Goal: Transaction & Acquisition: Obtain resource

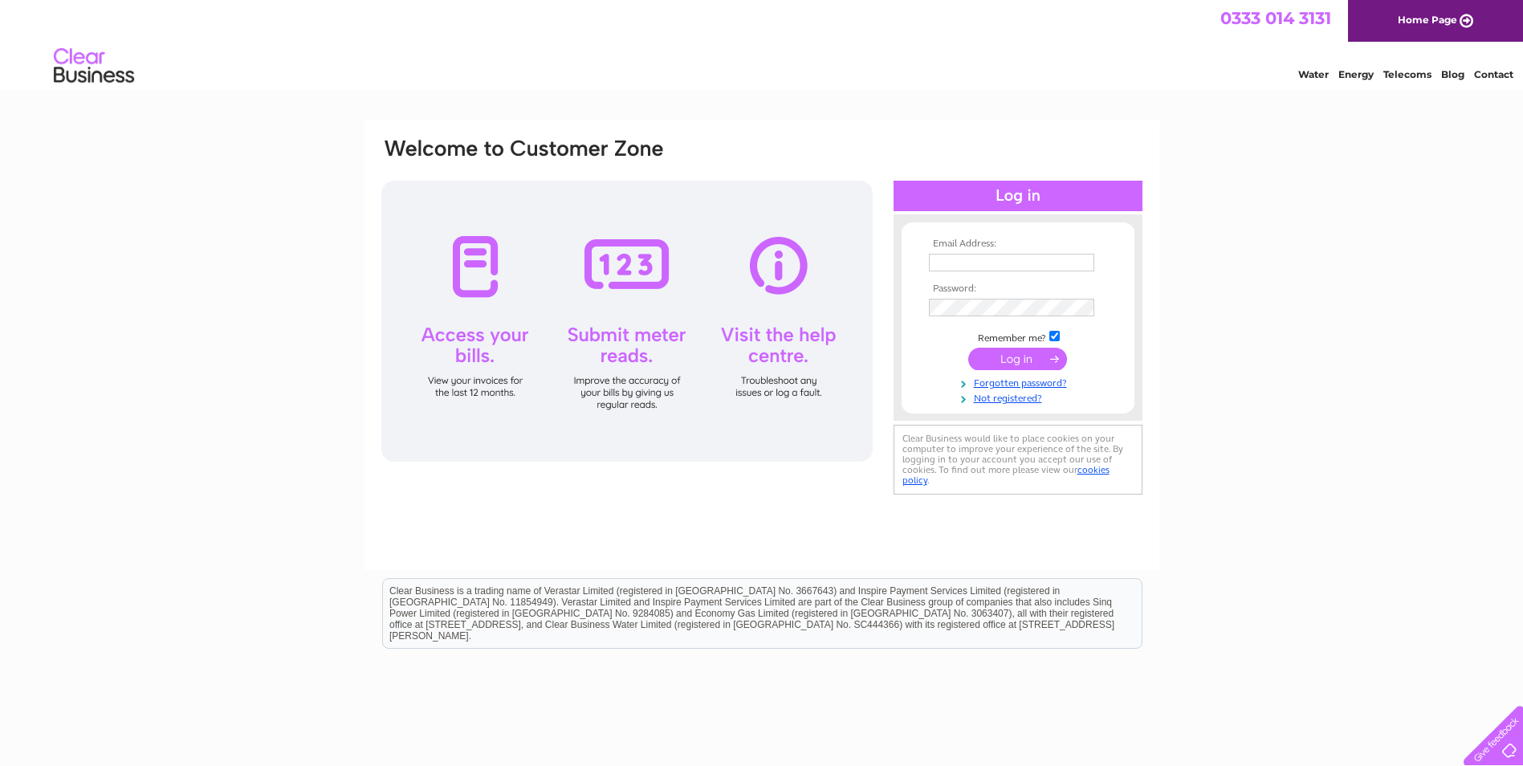
click at [988, 268] on input "text" at bounding box center [1011, 263] width 165 height 18
paste input "accounts@grantwestfield.co.uk"
type input "accounts@grantwestfield.co.uk"
click at [1026, 356] on input "submit" at bounding box center [1017, 360] width 99 height 22
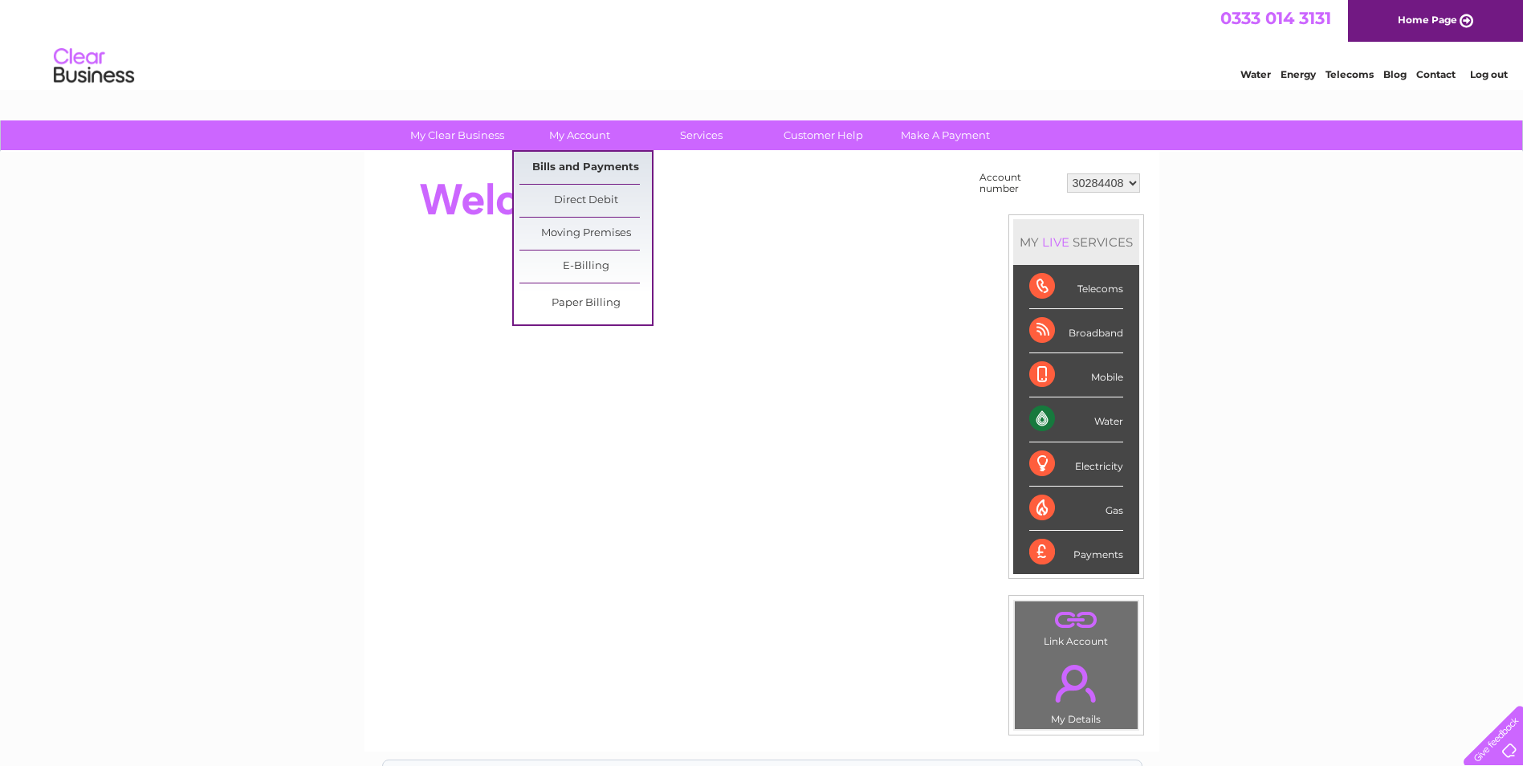
click at [588, 176] on link "Bills and Payments" at bounding box center [585, 168] width 132 height 32
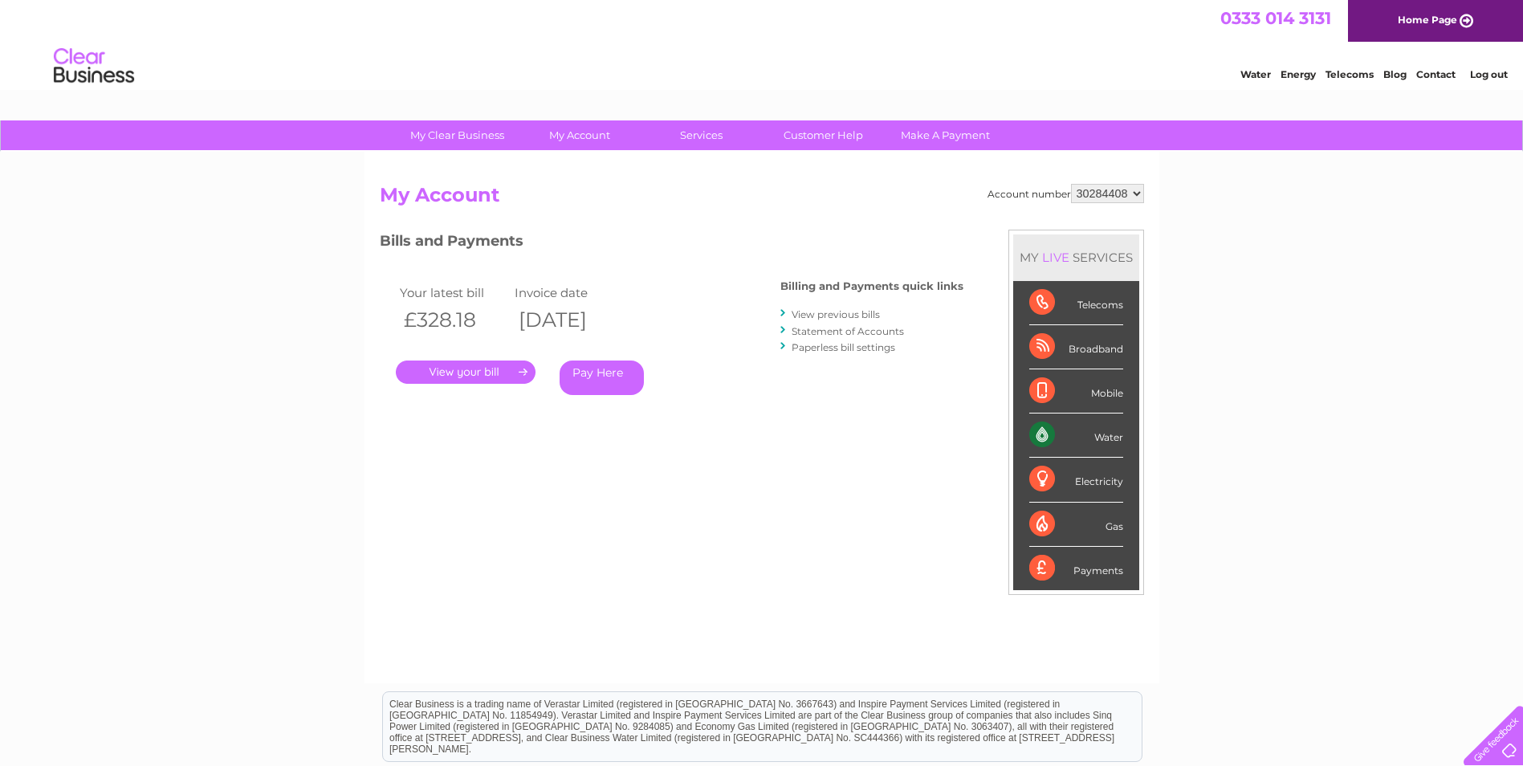
click at [466, 367] on link "." at bounding box center [466, 371] width 140 height 23
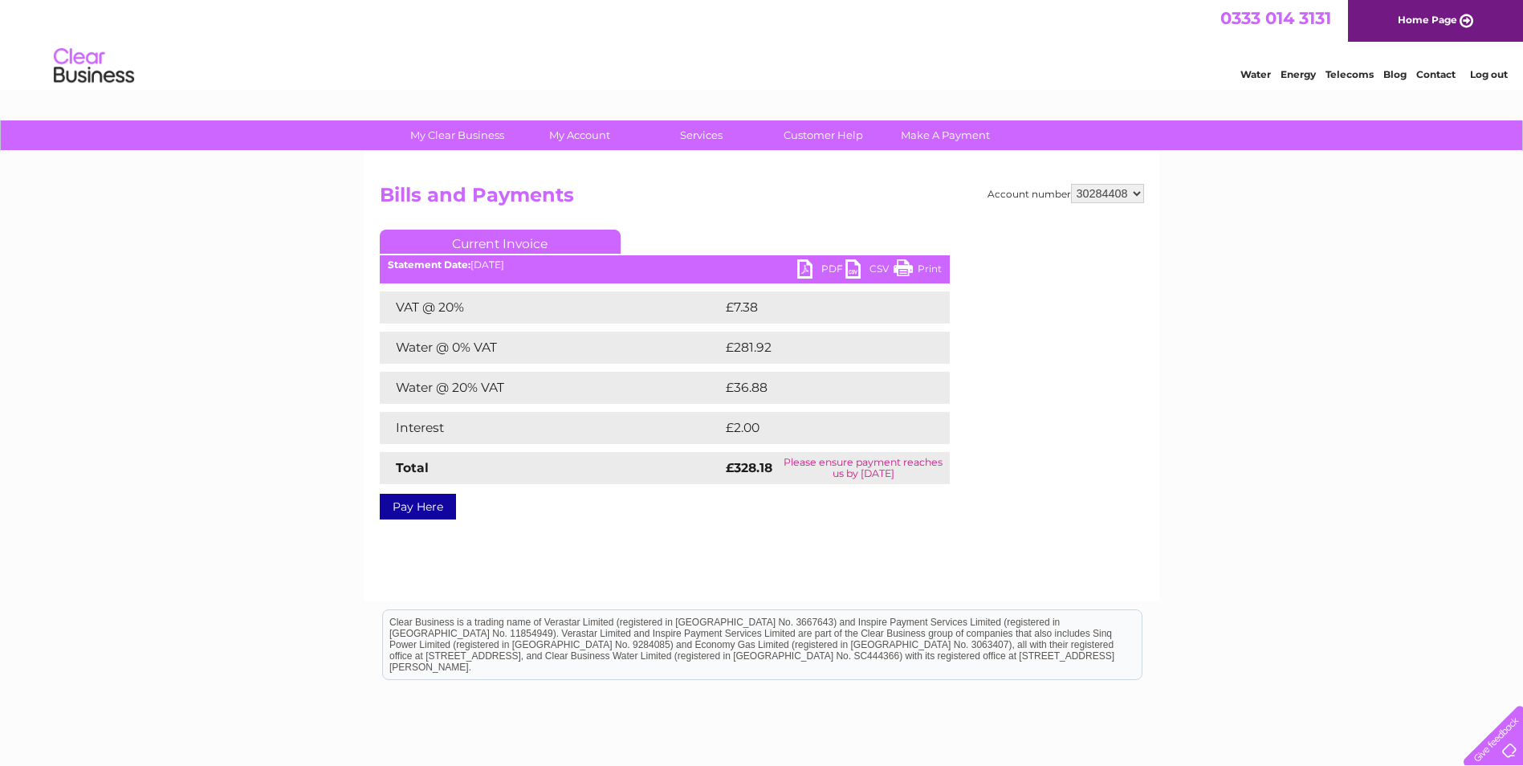
click at [440, 506] on link "Pay Here" at bounding box center [418, 507] width 76 height 26
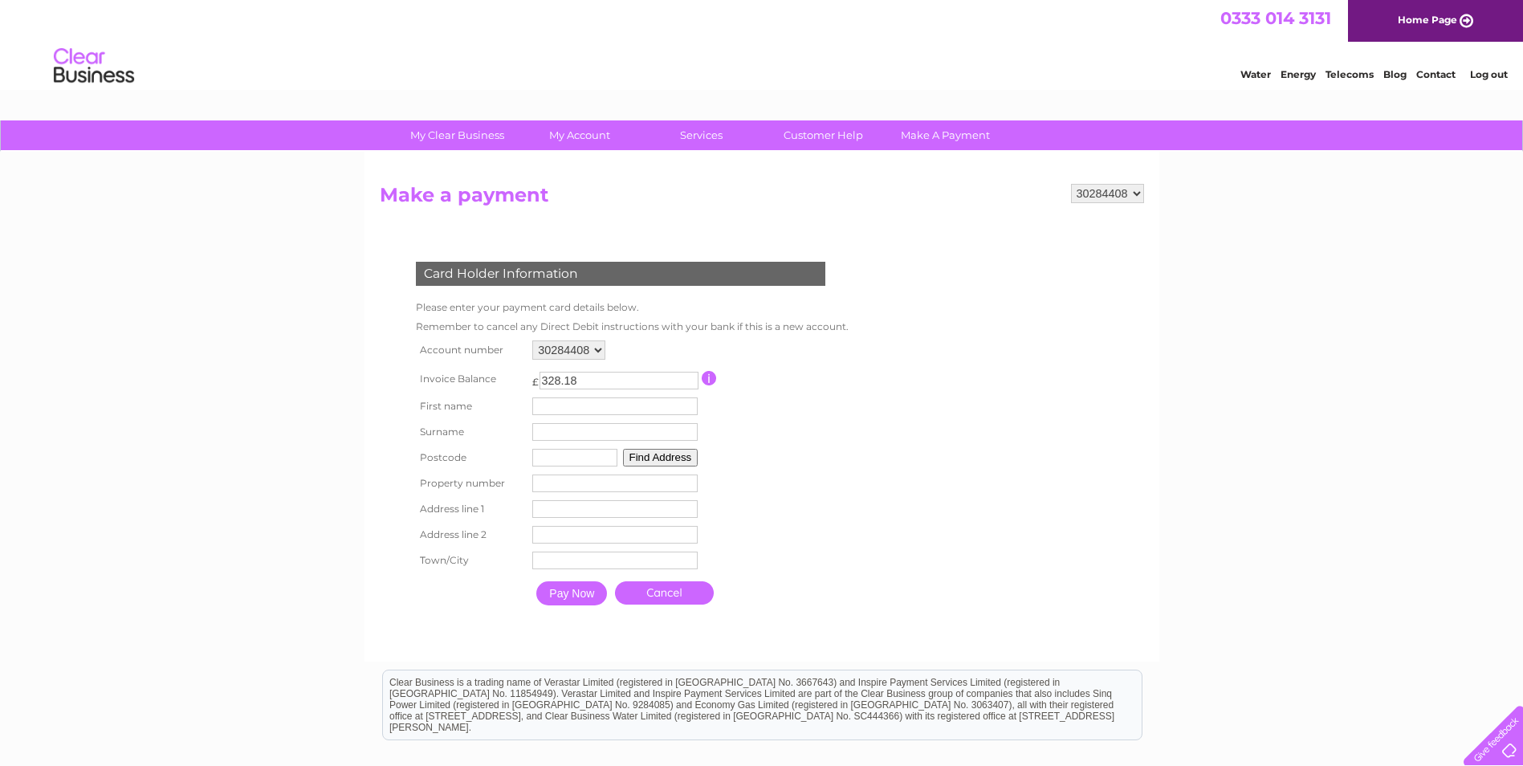
click at [655, 582] on link "Cancel" at bounding box center [664, 592] width 99 height 23
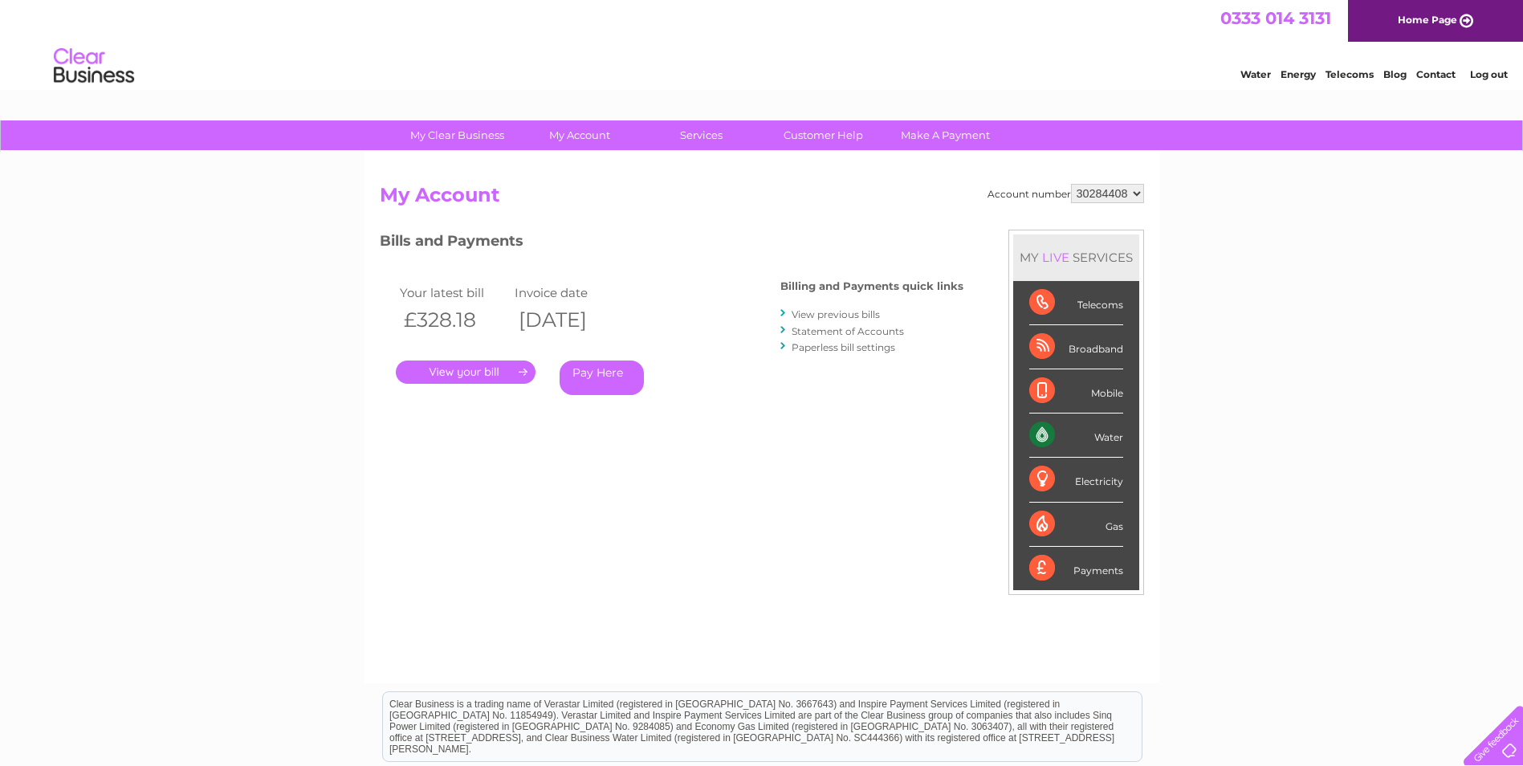
click at [482, 374] on link "." at bounding box center [466, 371] width 140 height 23
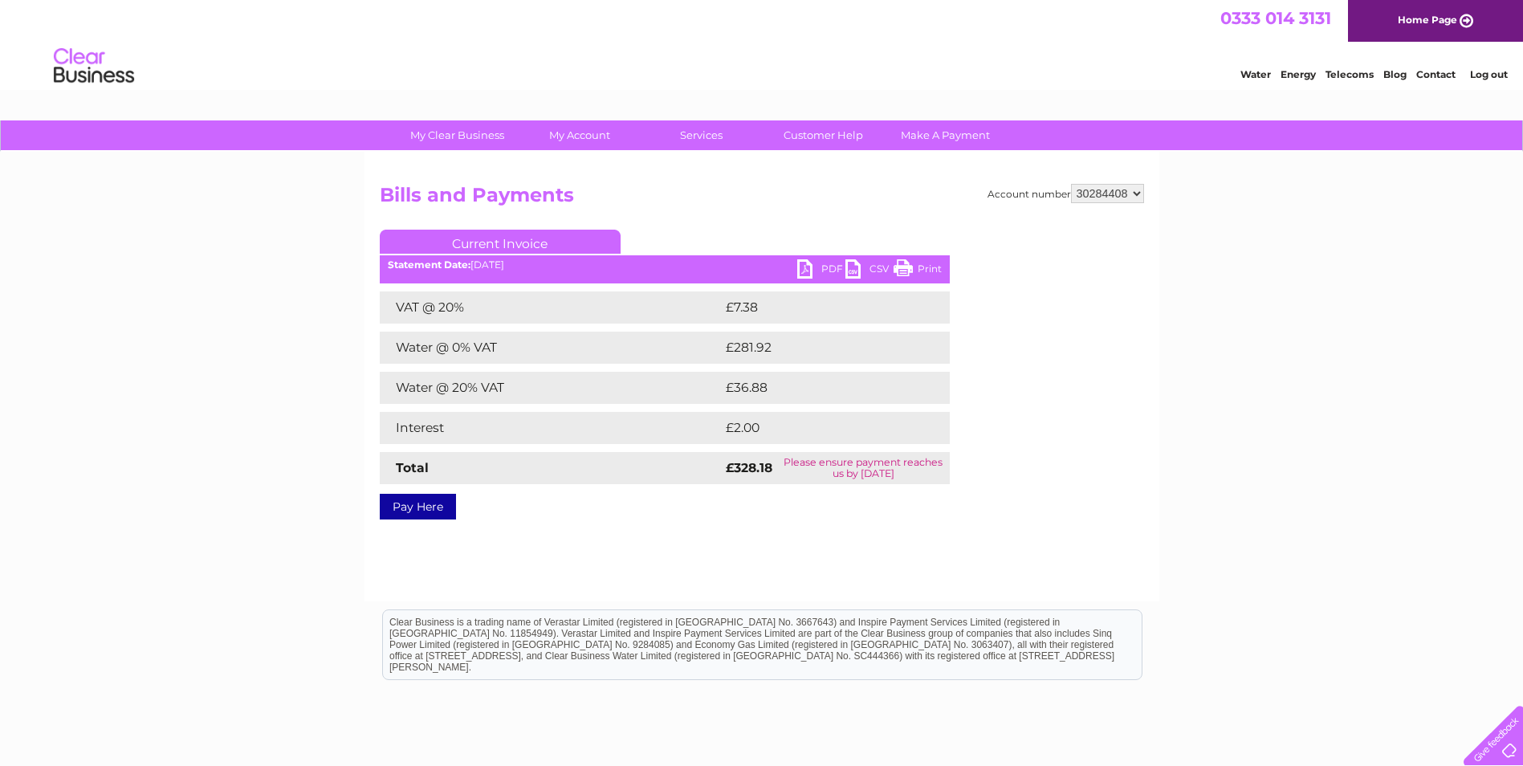
click at [810, 264] on link "PDF" at bounding box center [821, 270] width 48 height 23
click at [745, 470] on strong "£328.18" at bounding box center [749, 467] width 47 height 15
drag, startPoint x: 745, startPoint y: 470, endPoint x: 972, endPoint y: 278, distance: 297.3
click at [955, 290] on div "Account number 30284408 Bills and Payments Current Invoice PDF CSV Print Total" at bounding box center [762, 349] width 764 height 330
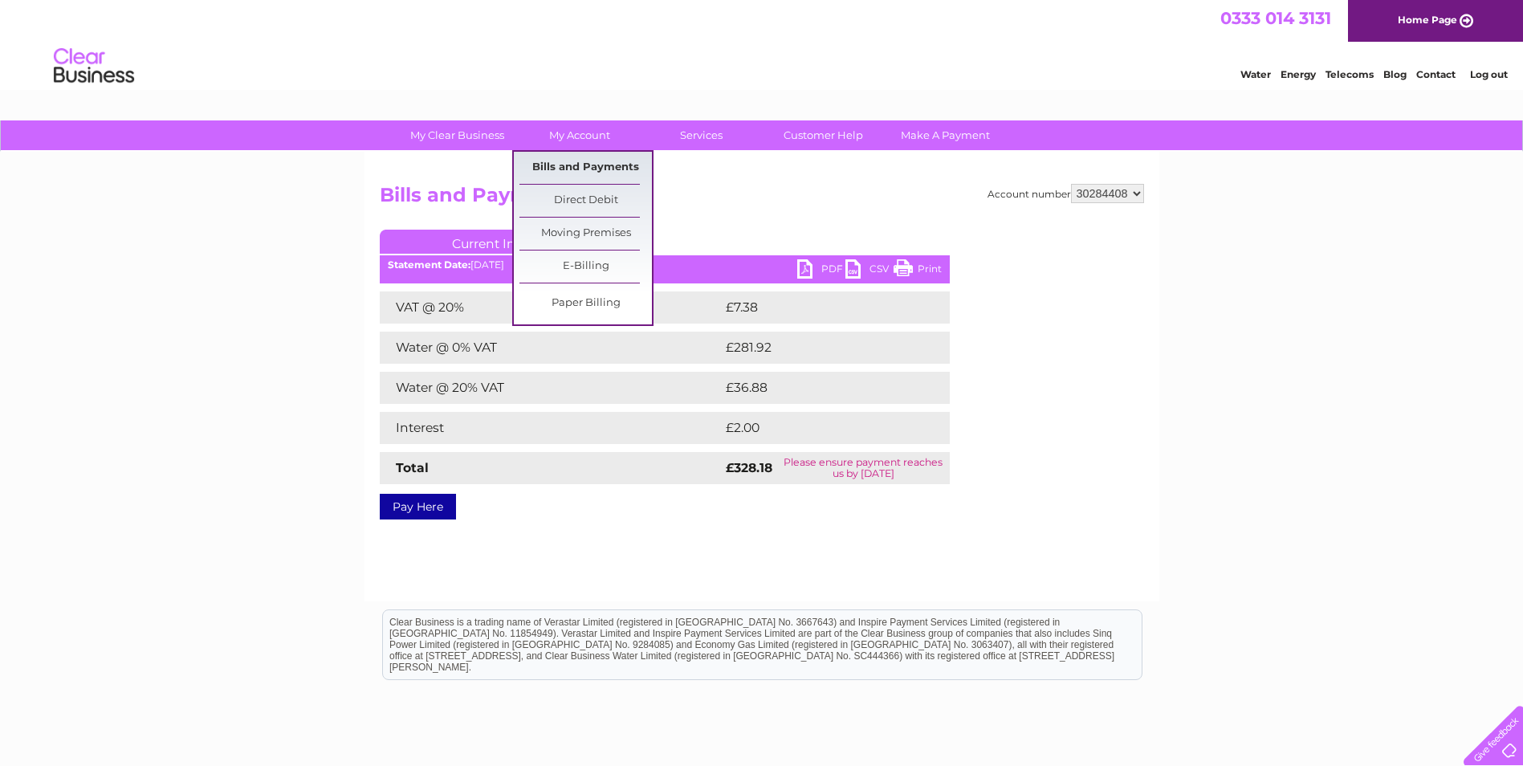
click at [579, 161] on link "Bills and Payments" at bounding box center [585, 168] width 132 height 32
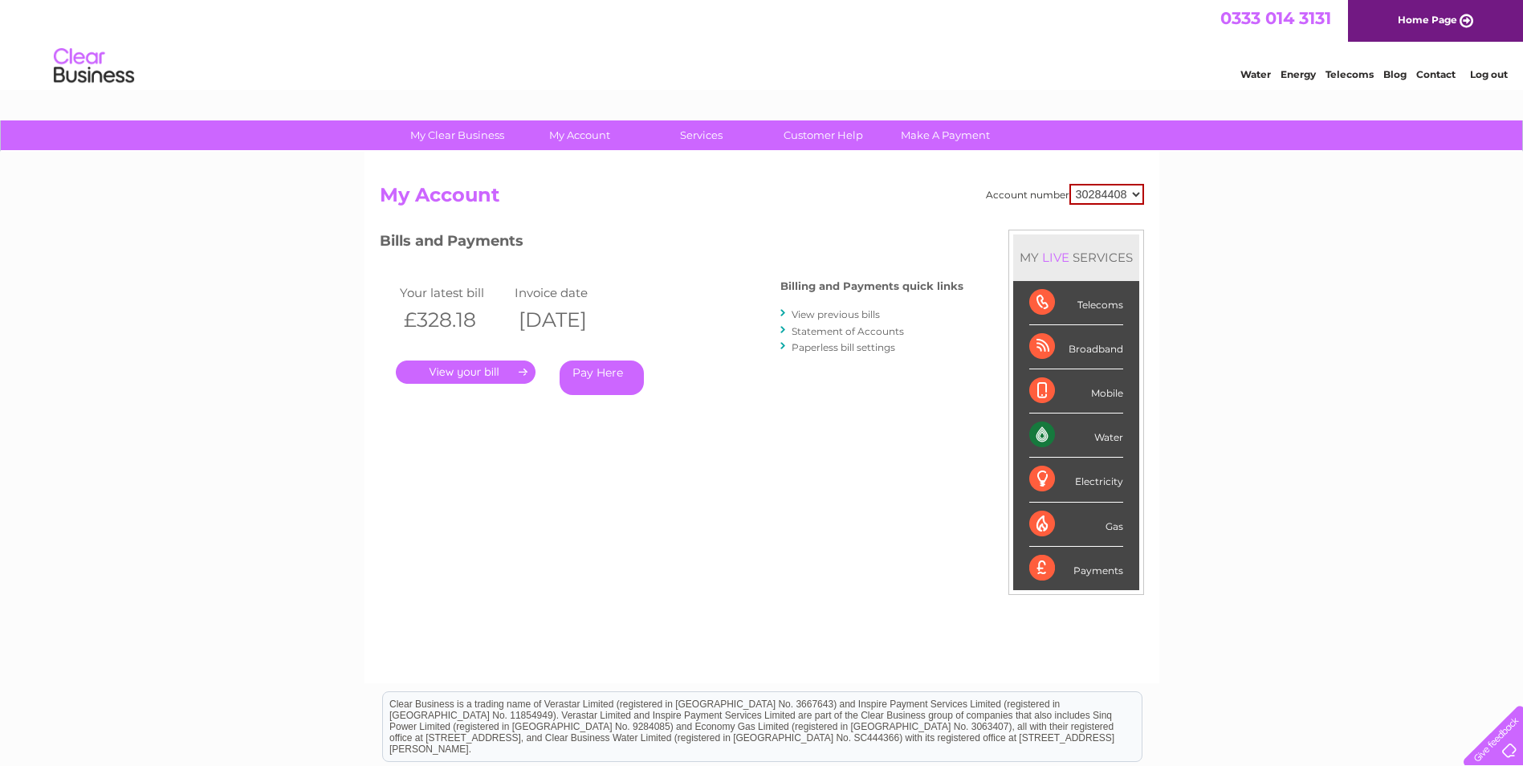
click at [838, 315] on link "View previous bills" at bounding box center [835, 314] width 88 height 12
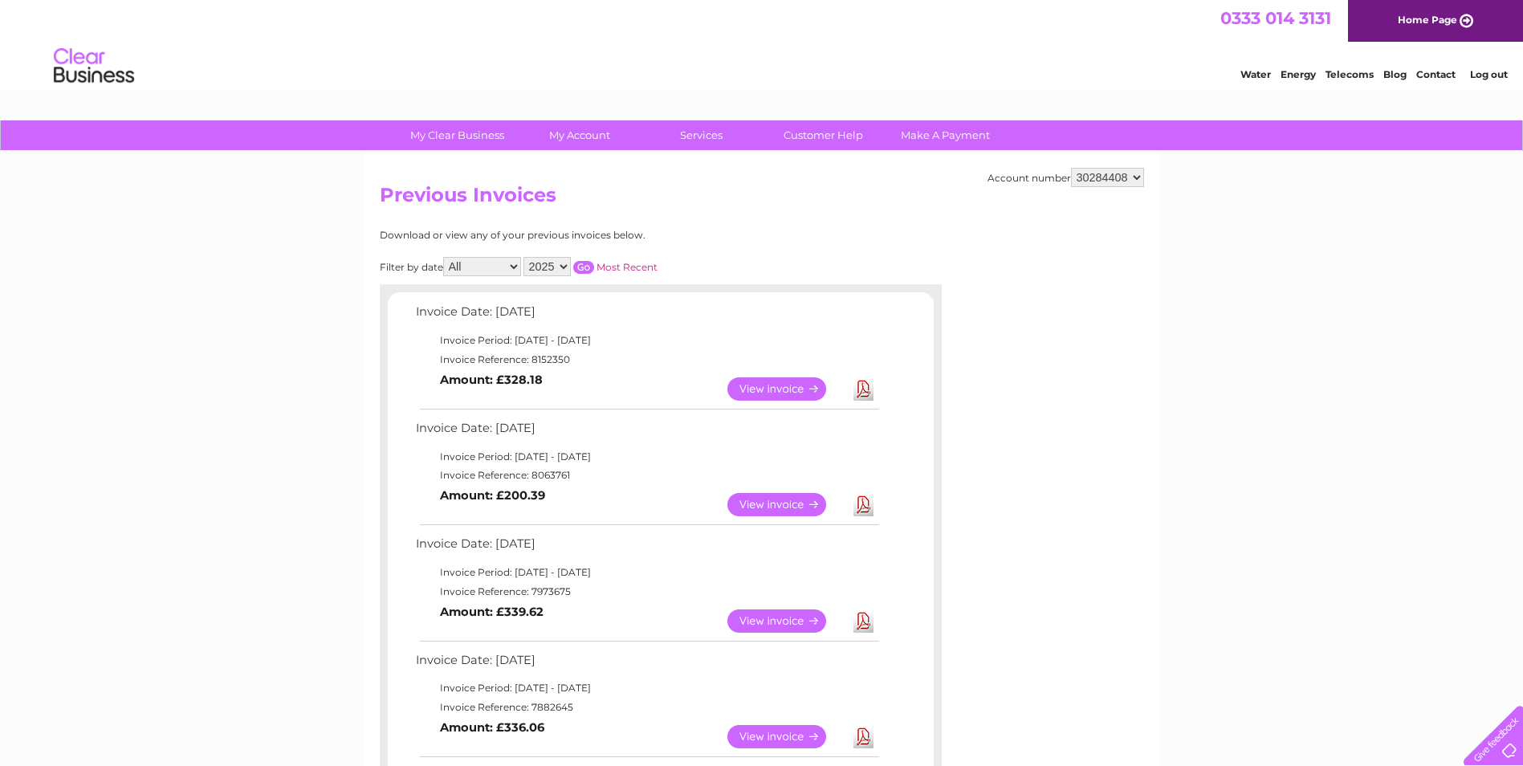
click at [555, 474] on td "Invoice Reference: 8063761" at bounding box center [647, 475] width 470 height 19
copy td "8063761"
click at [856, 388] on link "Download" at bounding box center [863, 388] width 20 height 23
